Goal: Complete application form: Complete application form

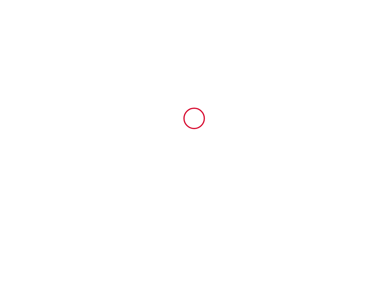
type input "6442180"
type input "T2 boutonnet"
type input "[STREET_ADDRESS]"
type input "34090"
type input "[GEOGRAPHIC_DATA]"
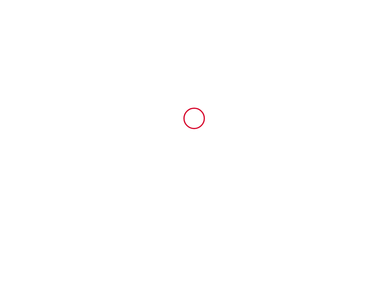
type input "[GEOGRAPHIC_DATA]"
type input "[DATE]"
type input "1"
type input "0"
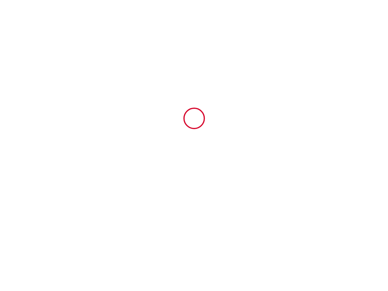
type input "250"
type input "222.66"
type input "[PERSON_NAME]"
type input "[STREET_ADDRESS]"
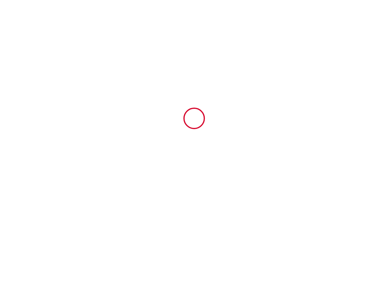
type input "34090"
type input "[GEOGRAPHIC_DATA]"
type input "[EMAIL_ADDRESS][DOMAIN_NAME]"
type input "Ophelie"
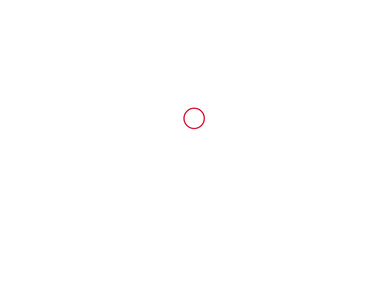
type input "[PERSON_NAME]"
type input "[EMAIL_ADDRESS][DOMAIN_NAME]"
type input "[PHONE_NUMBER]"
select select
